Goal: Transaction & Acquisition: Download file/media

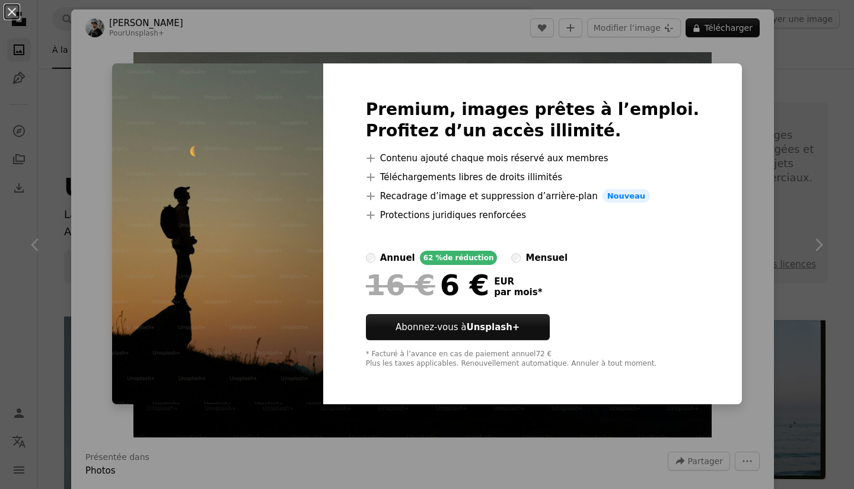
scroll to position [237, 0]
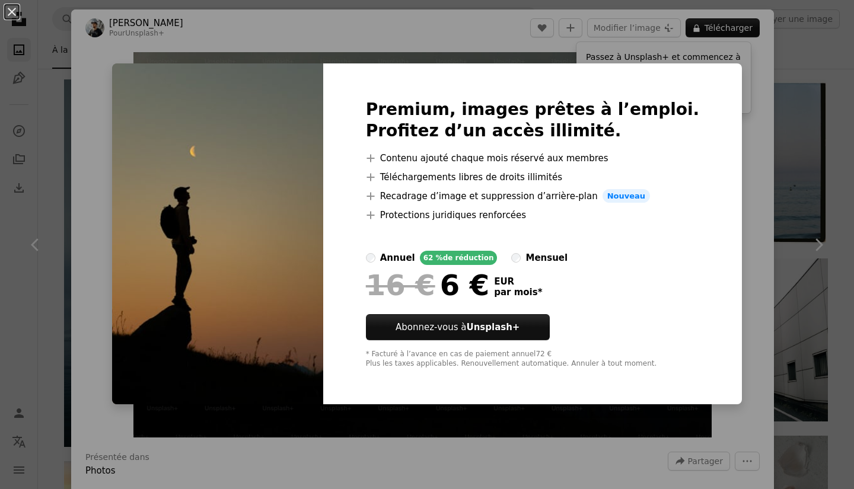
click at [278, 297] on img at bounding box center [217, 234] width 211 height 342
click at [717, 134] on div "An X shape Premium, images prêtes à l’emploi. Profitez d’un accès illimité. A p…" at bounding box center [427, 244] width 854 height 489
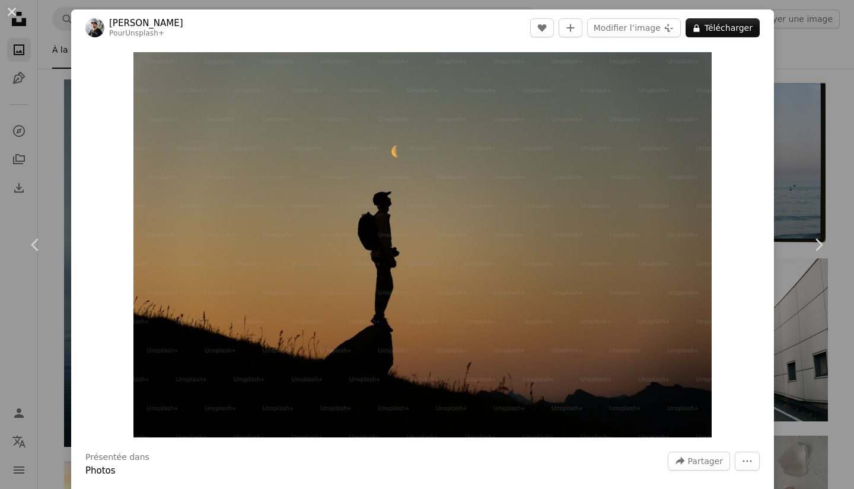
click at [803, 145] on div "An X shape Chevron left Chevron right [PERSON_NAME] Pour Unsplash+ A heart A pl…" at bounding box center [427, 244] width 854 height 489
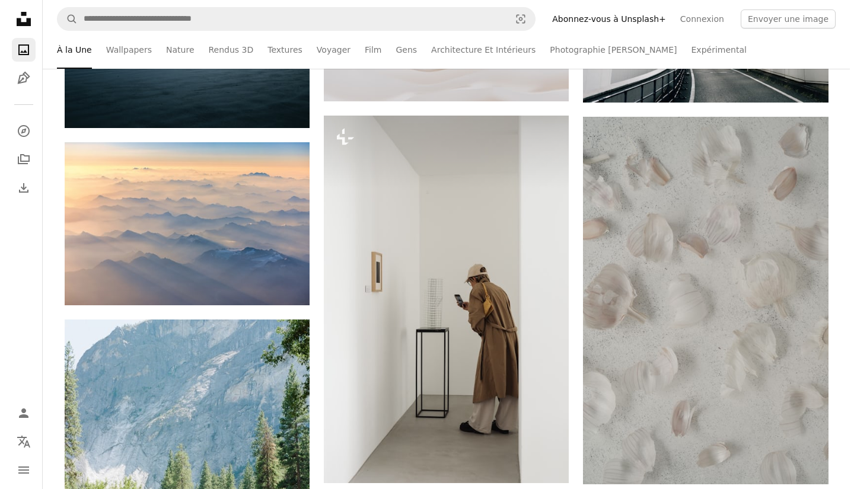
scroll to position [593, 0]
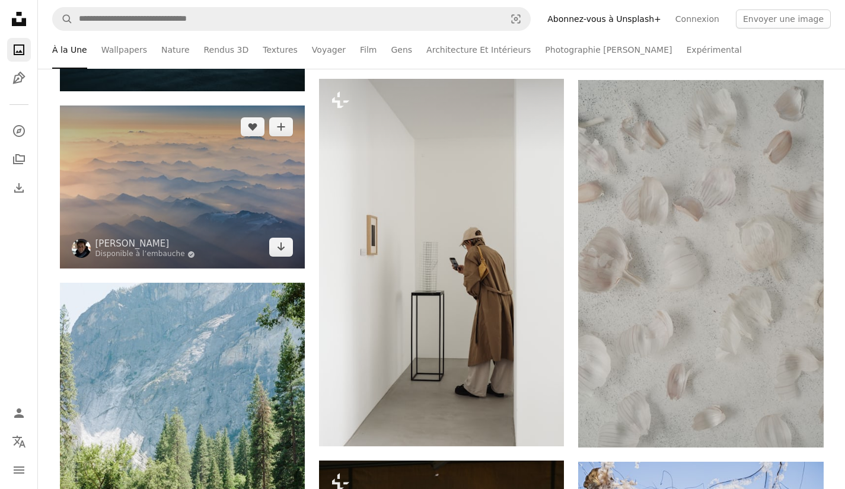
click at [207, 222] on img at bounding box center [182, 187] width 245 height 163
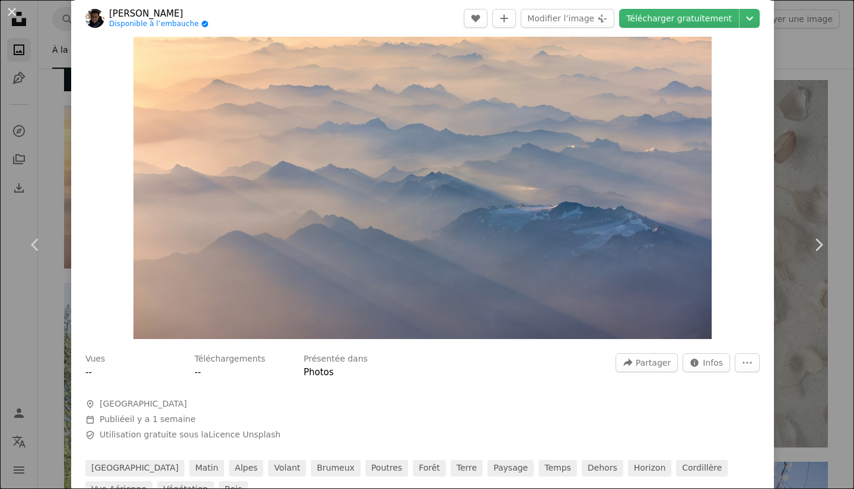
scroll to position [119, 0]
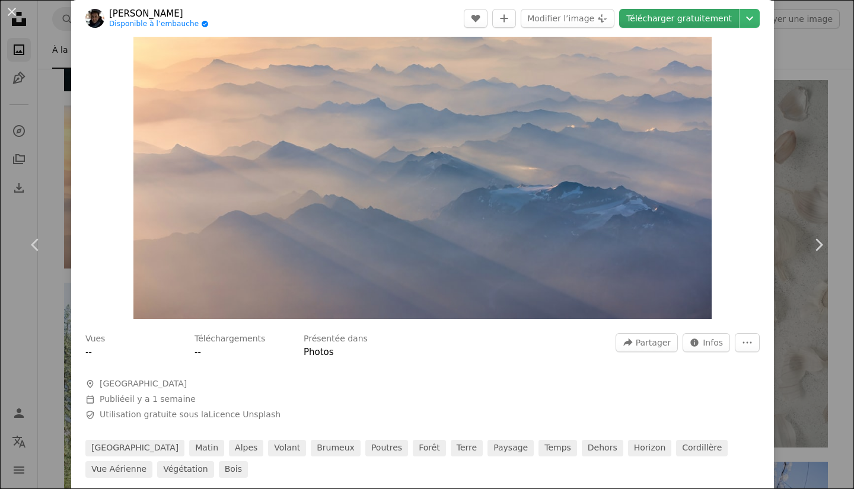
click at [671, 21] on link "Télécharger gratuitement" at bounding box center [679, 18] width 120 height 19
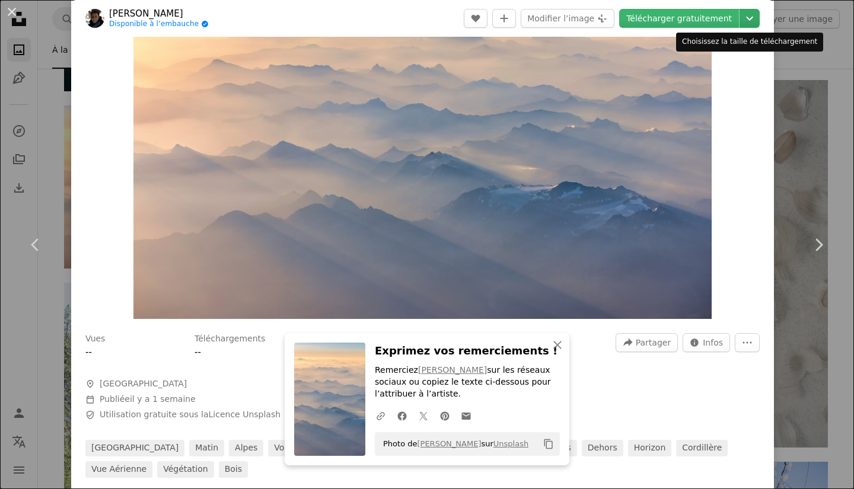
click at [740, 16] on icon "Chevron down" at bounding box center [749, 18] width 19 height 14
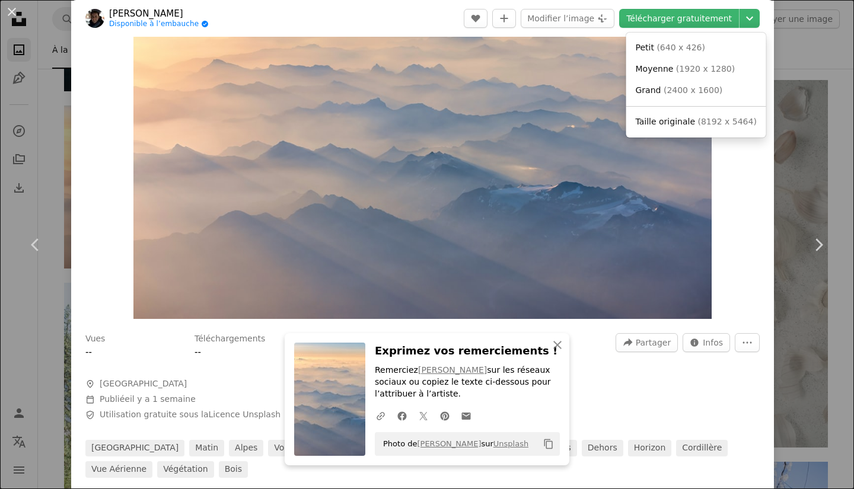
click at [749, 193] on dialog "An X shape Chevron left Chevron right An X shape Fermer Exprimez vos remercieme…" at bounding box center [427, 244] width 854 height 489
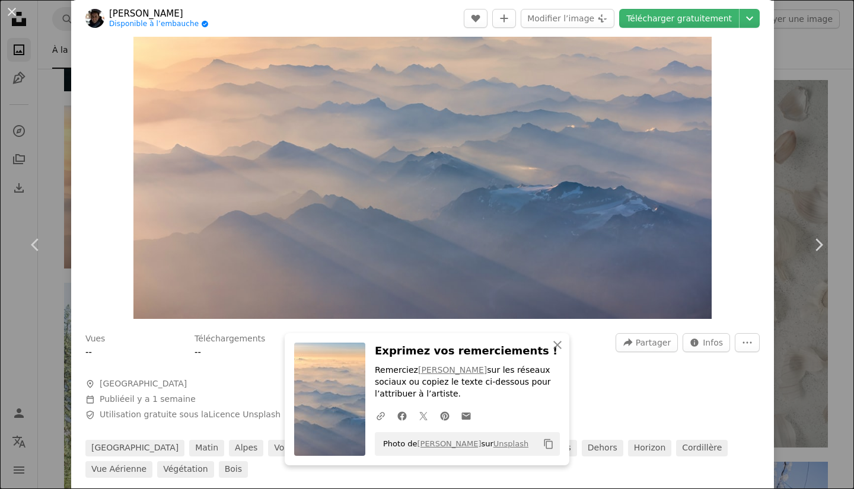
click at [596, 360] on div at bounding box center [422, 368] width 674 height 19
click at [558, 351] on button "An X shape Fermer" at bounding box center [558, 345] width 24 height 24
